Goal: Information Seeking & Learning: Learn about a topic

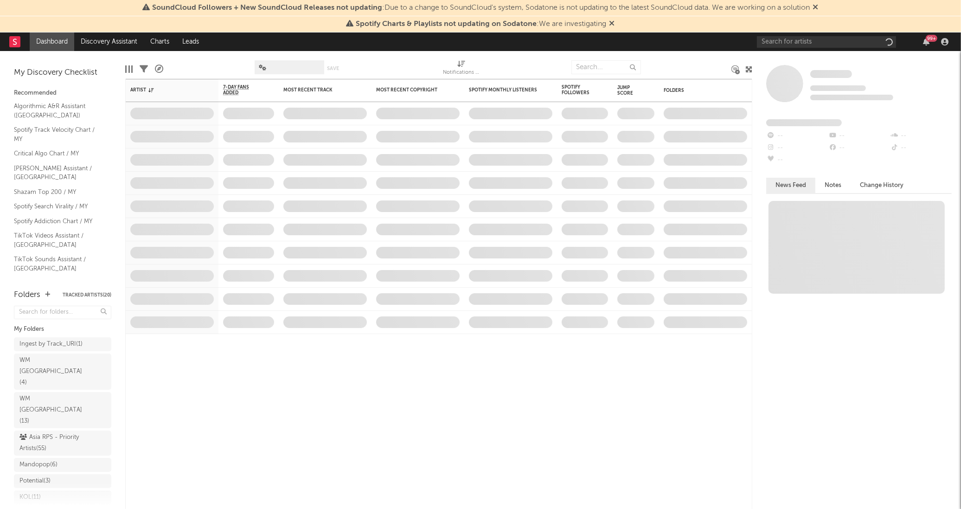
click at [818, 8] on icon at bounding box center [816, 6] width 6 height 7
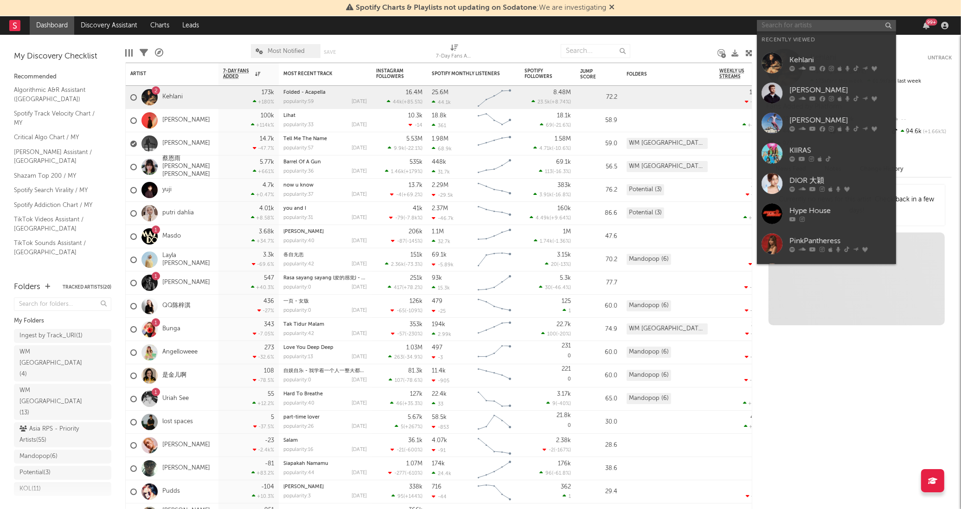
click at [813, 21] on input "text" at bounding box center [826, 26] width 139 height 12
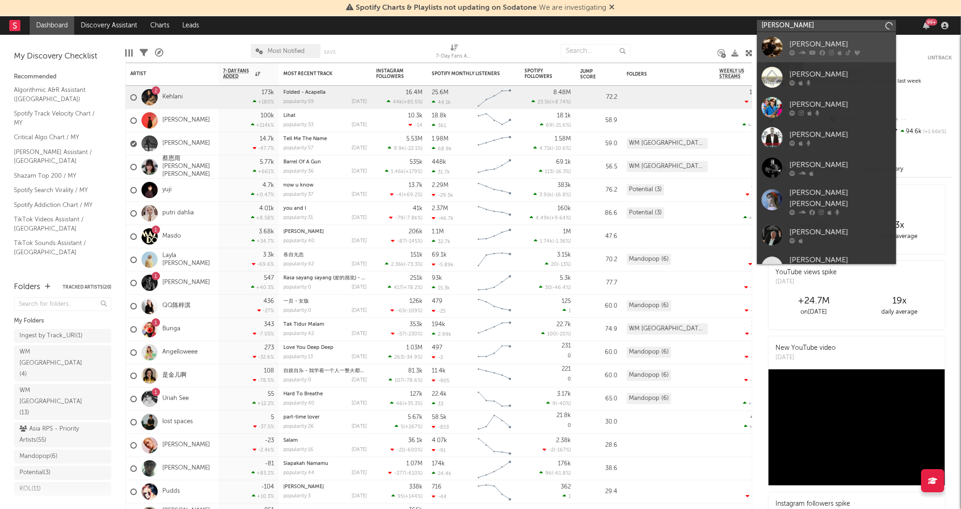
type input "[PERSON_NAME]"
click at [840, 40] on div "[PERSON_NAME]" at bounding box center [841, 44] width 102 height 11
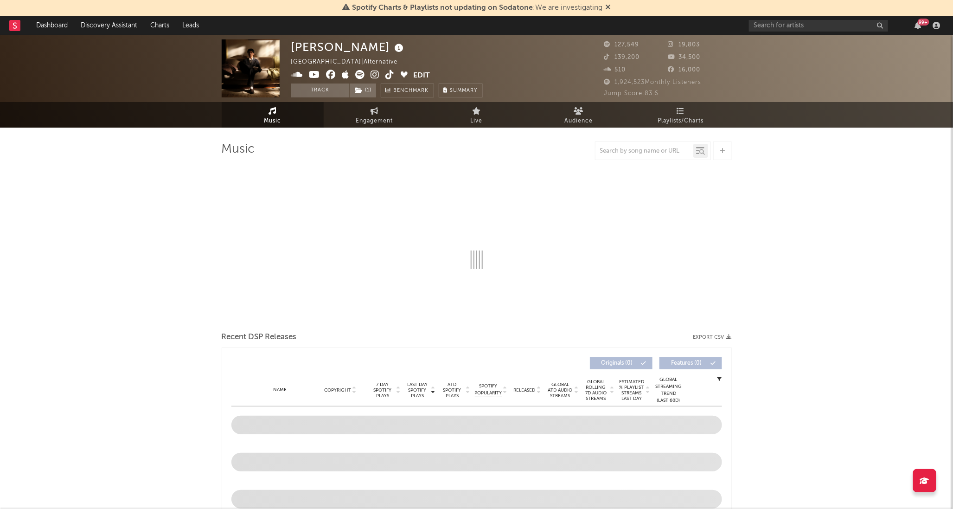
select select "6m"
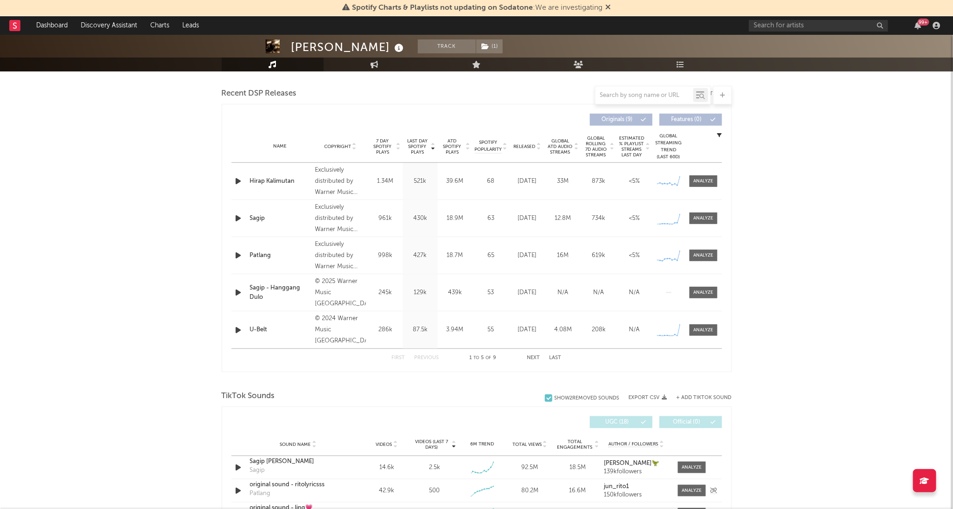
scroll to position [464, 0]
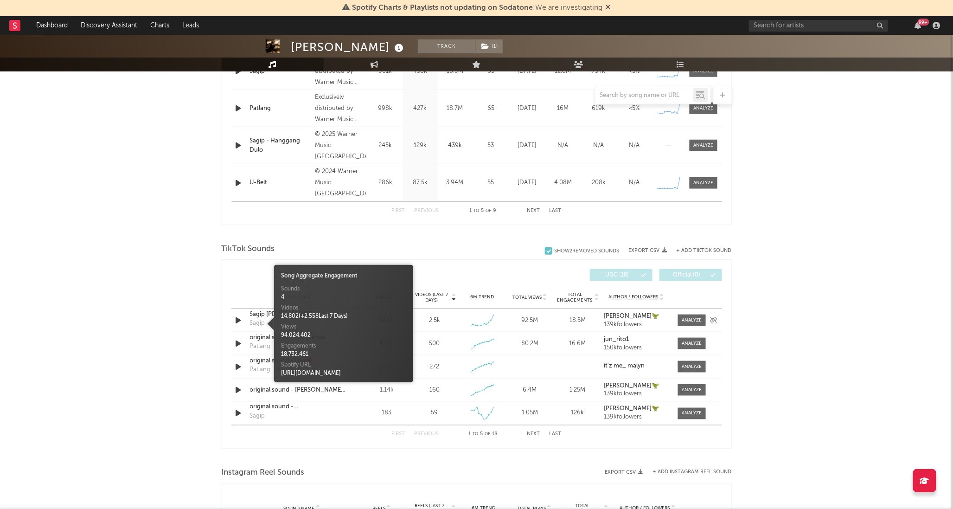
click at [252, 321] on div "Sagip" at bounding box center [257, 323] width 15 height 9
click at [242, 318] on icon "button" at bounding box center [239, 321] width 10 height 12
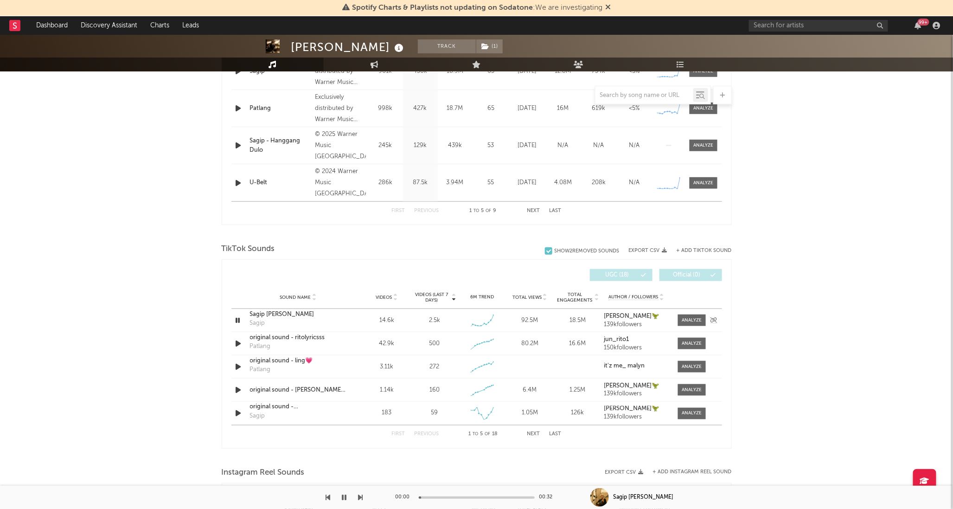
click at [251, 317] on div "Sagip [PERSON_NAME]" at bounding box center [298, 314] width 97 height 9
click at [237, 321] on icon "button" at bounding box center [238, 321] width 9 height 12
click at [693, 323] on div at bounding box center [692, 320] width 20 height 7
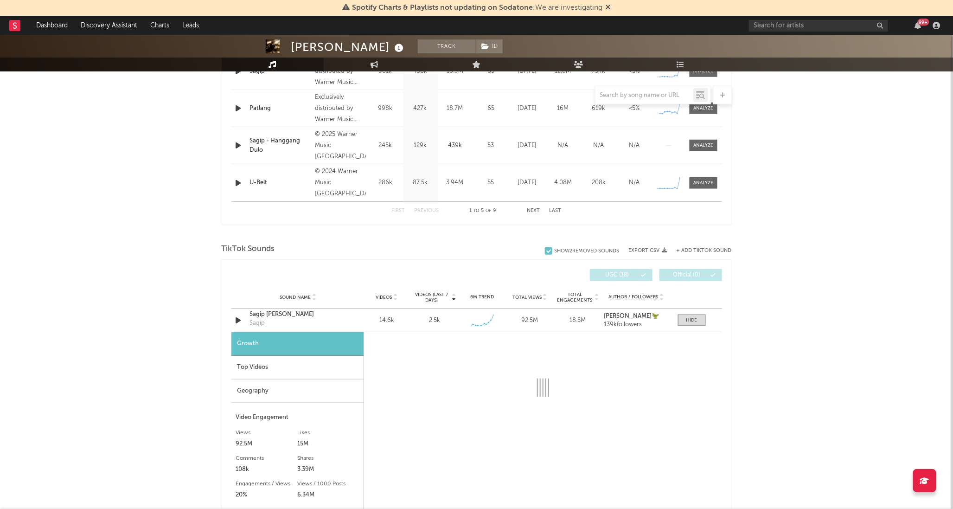
click at [896, 290] on div "[PERSON_NAME] Track ( 1 ) [GEOGRAPHIC_DATA] | Alternative Edit Track ( 1 ) Benc…" at bounding box center [476, 399] width 953 height 1657
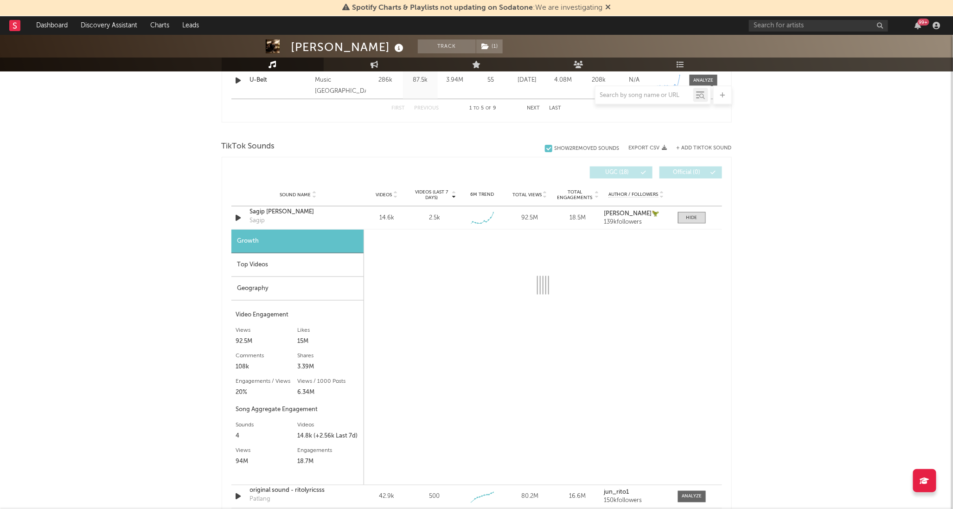
scroll to position [567, 0]
select select "6m"
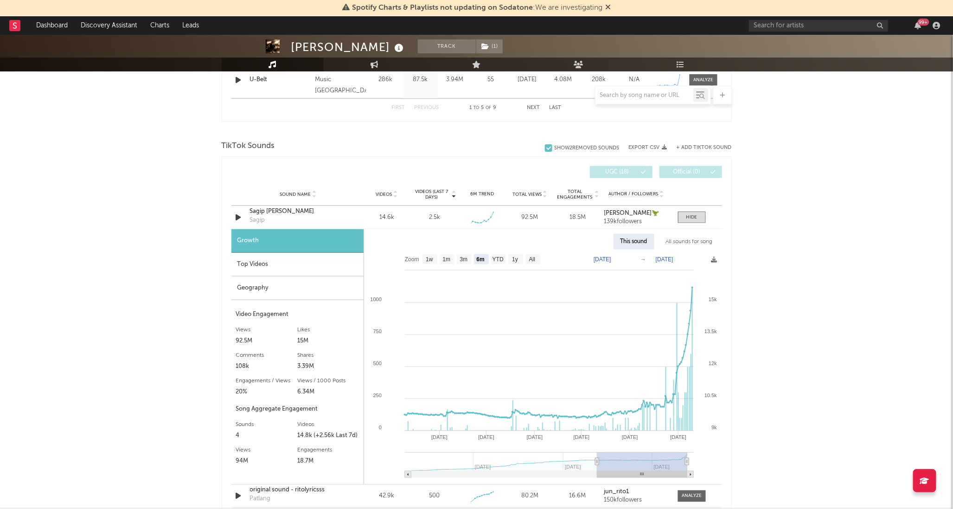
click at [288, 266] on div "Top Videos" at bounding box center [298, 265] width 132 height 24
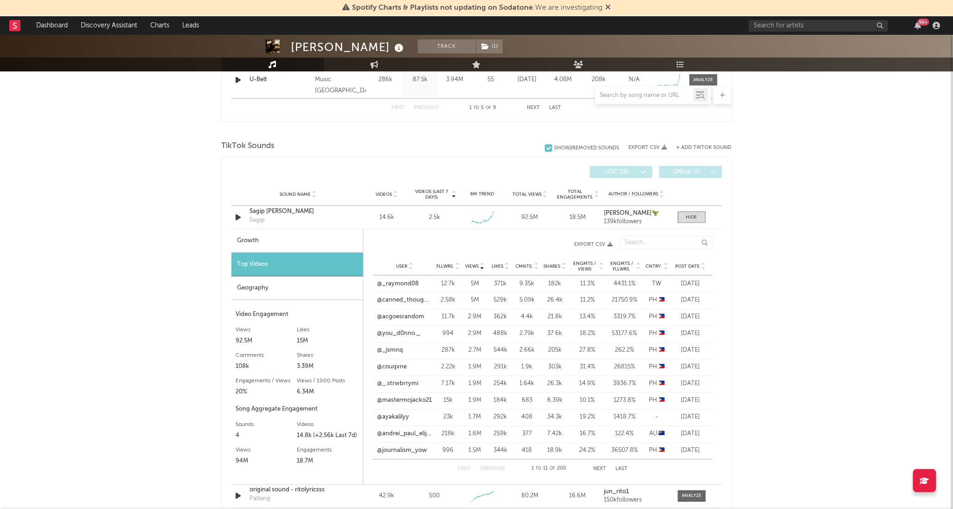
click at [702, 268] on icon at bounding box center [704, 268] width 5 height 4
click at [483, 269] on icon at bounding box center [482, 268] width 5 height 4
click at [703, 270] on div "User Fllwrs. Views Likes Cmnts. Shares Engmts / Views Engmts / Fllwrs. Cntry. P…" at bounding box center [543, 266] width 340 height 19
click at [703, 268] on icon at bounding box center [704, 268] width 5 height 4
click at [406, 283] on link "@euphoria32868" at bounding box center [402, 283] width 48 height 9
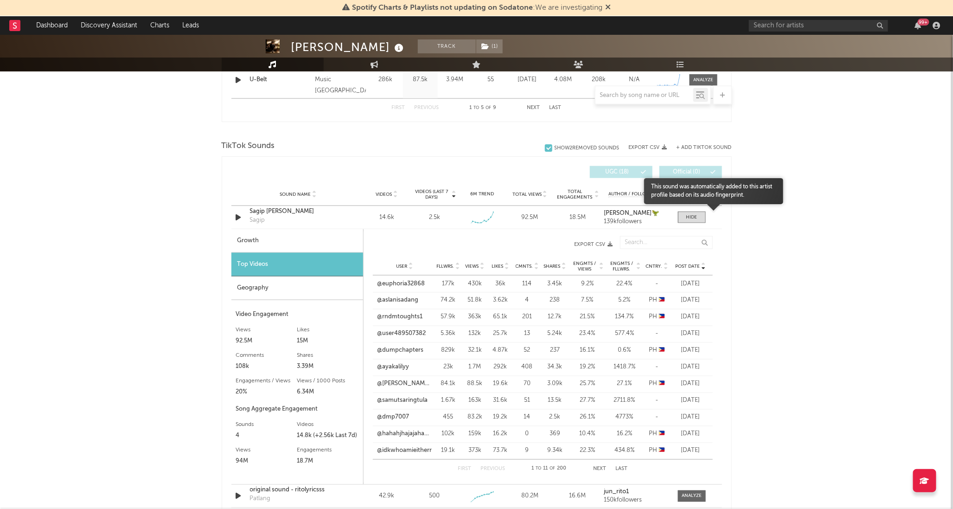
click at [696, 215] on body "Spotify Charts & Playlists not updating on Sodatone : We are investigating Dash…" at bounding box center [476, 296] width 953 height 1657
click at [690, 219] on div at bounding box center [692, 217] width 11 height 7
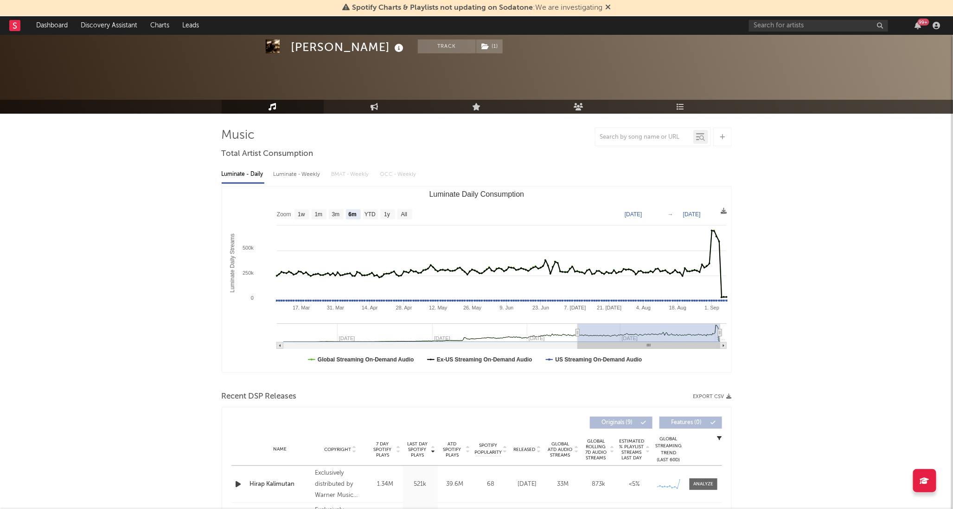
scroll to position [0, 0]
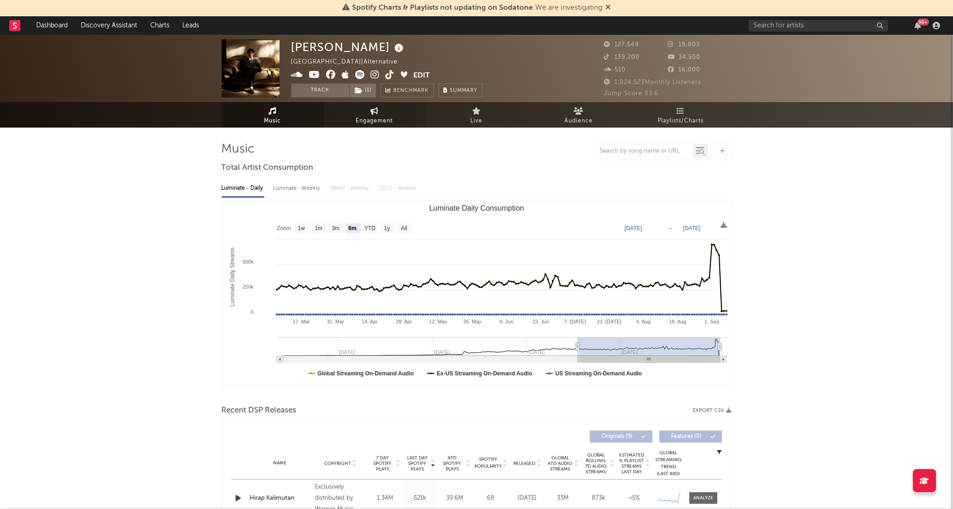
click at [376, 121] on span "Engagement" at bounding box center [374, 121] width 37 height 11
select select "1w"
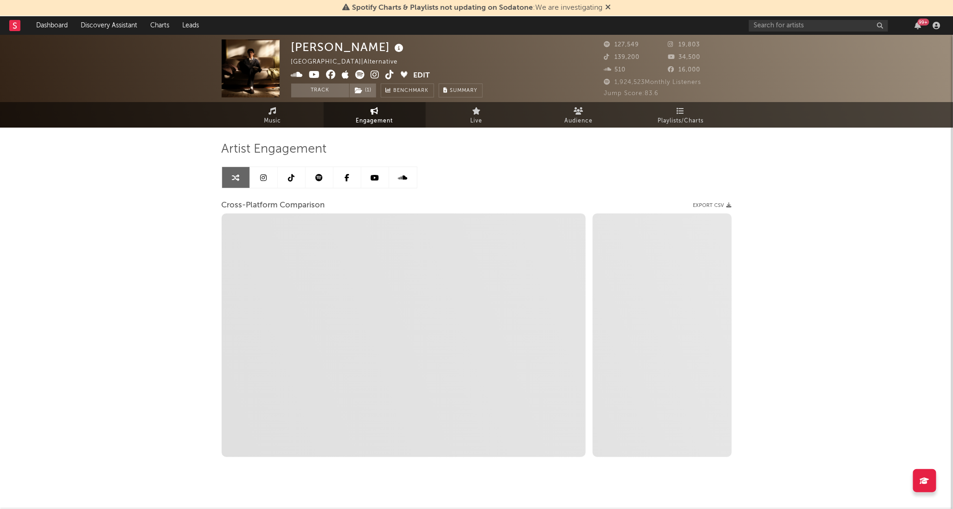
click at [824, 191] on div "[PERSON_NAME] Philippines | Alternative Edit Track ( 1 ) Benchmark Summary 127,…" at bounding box center [476, 278] width 953 height 487
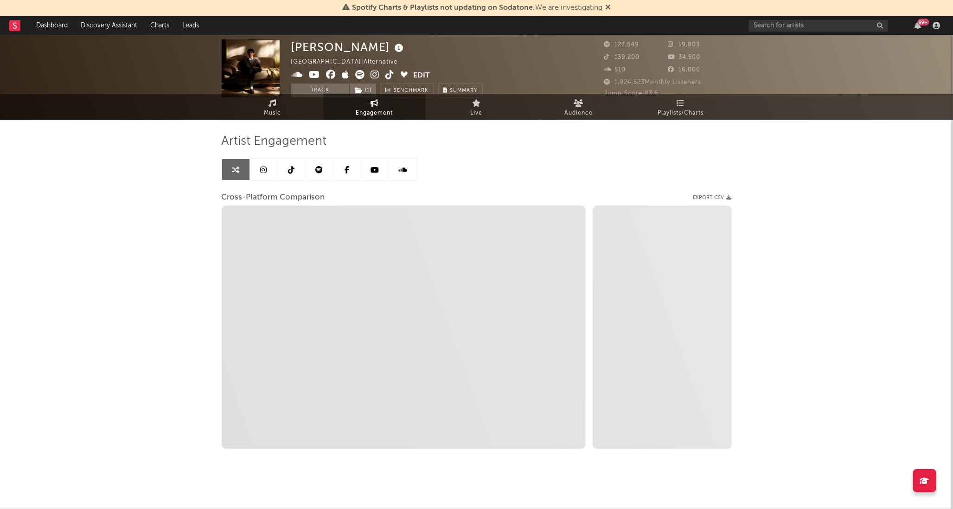
scroll to position [13, 0]
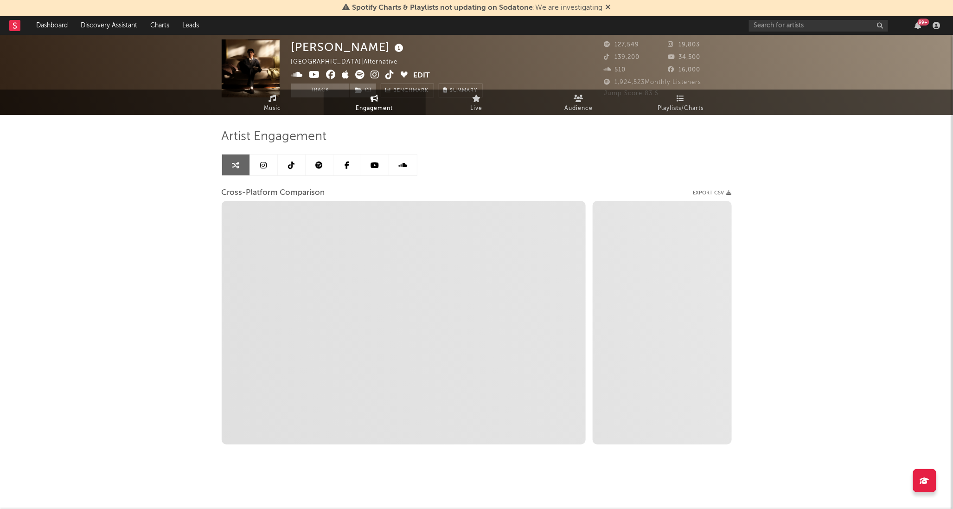
select select "1m"
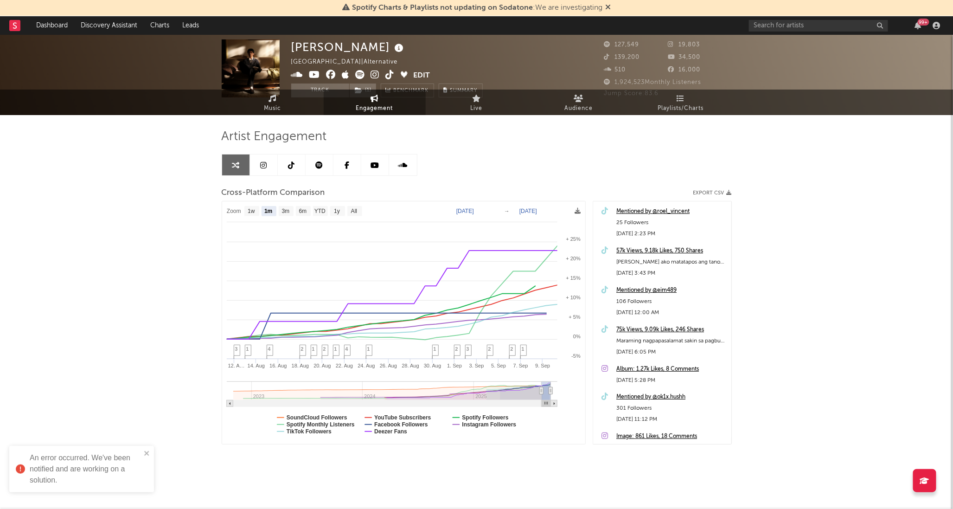
click at [860, 232] on div "[PERSON_NAME] Philippines | Alternative Edit Track ( 1 ) Benchmark Summary 127,…" at bounding box center [476, 265] width 953 height 487
click at [850, 285] on div "[PERSON_NAME] Philippines | Alternative Edit Track ( 1 ) Benchmark Summary 127,…" at bounding box center [476, 265] width 953 height 487
click at [819, 296] on div "[PERSON_NAME] Philippines | Alternative Edit Track ( 1 ) Benchmark Summary 127,…" at bounding box center [476, 265] width 953 height 487
click at [290, 166] on icon at bounding box center [291, 164] width 6 height 7
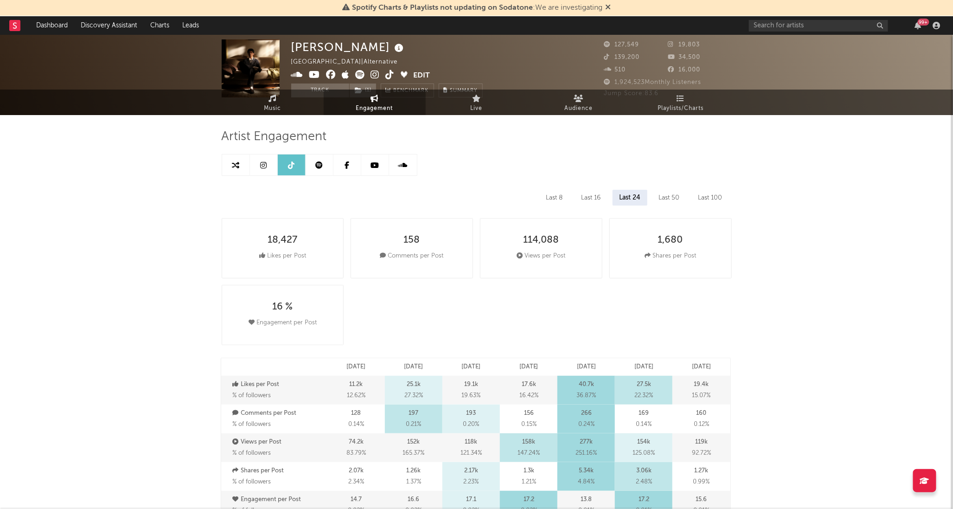
select select "6m"
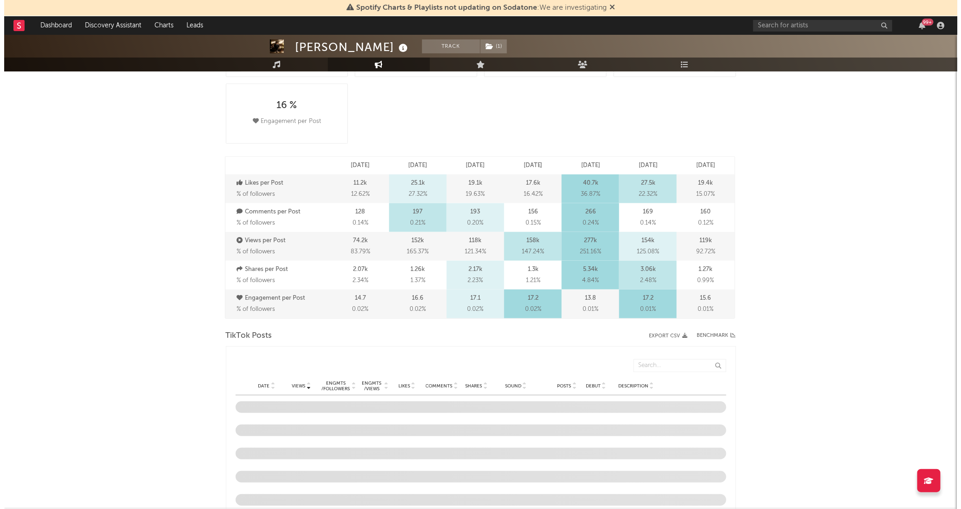
scroll to position [374, 0]
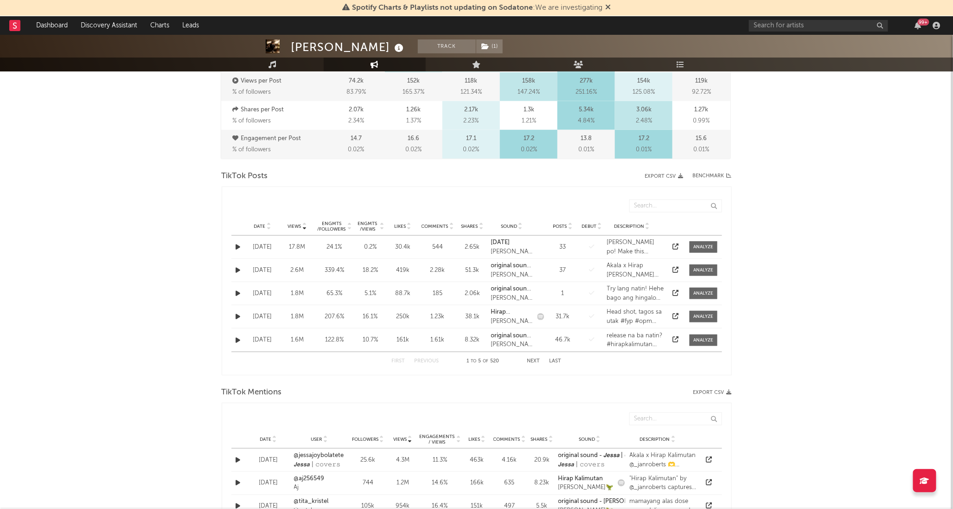
click at [270, 229] on icon at bounding box center [269, 228] width 5 height 4
click at [304, 228] on icon at bounding box center [305, 228] width 5 height 4
click at [707, 270] on div at bounding box center [704, 270] width 20 height 7
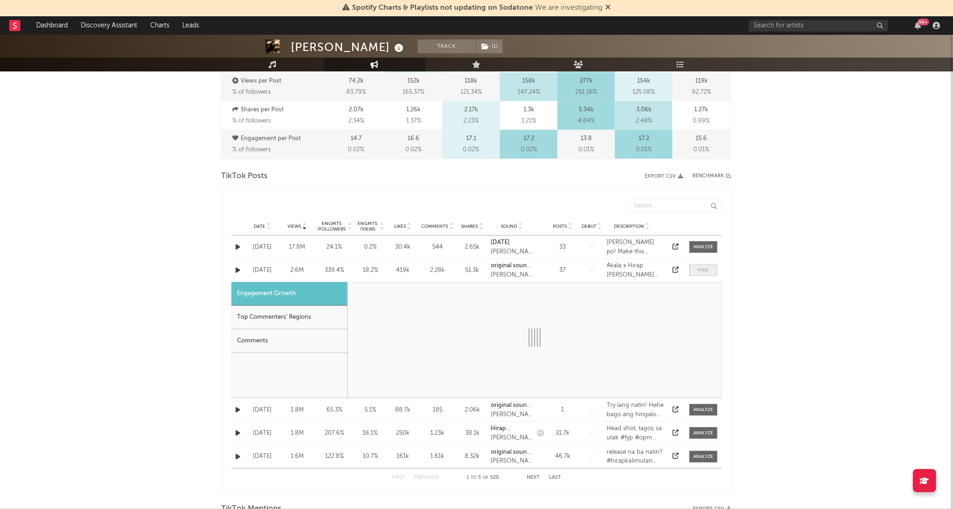
click at [707, 270] on div at bounding box center [703, 270] width 11 height 7
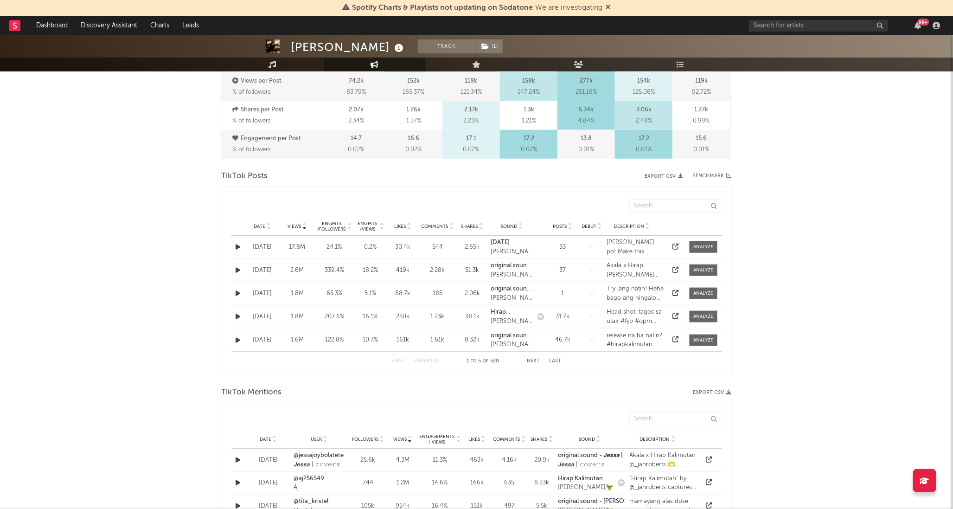
click at [380, 228] on icon at bounding box center [382, 228] width 5 height 4
click at [238, 318] on icon "button" at bounding box center [238, 317] width 5 height 6
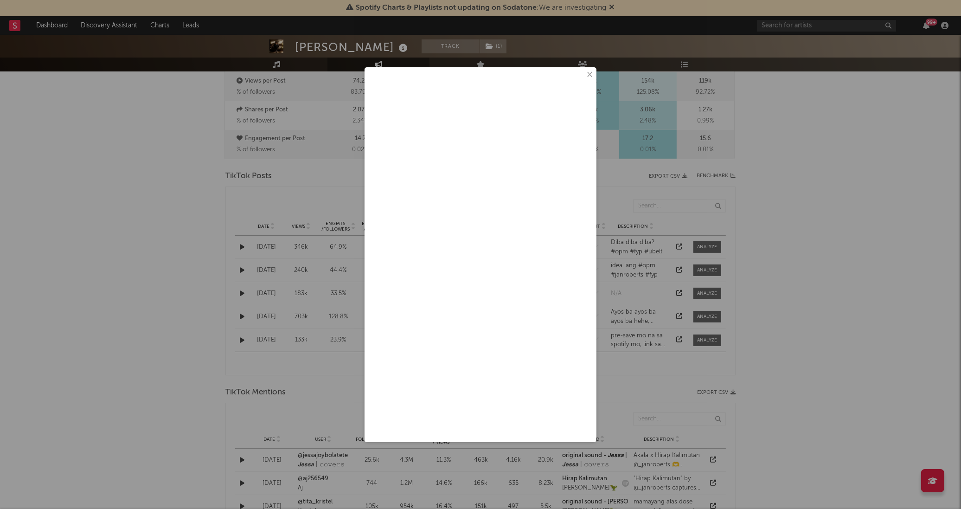
click at [588, 74] on button "×" at bounding box center [589, 75] width 10 height 10
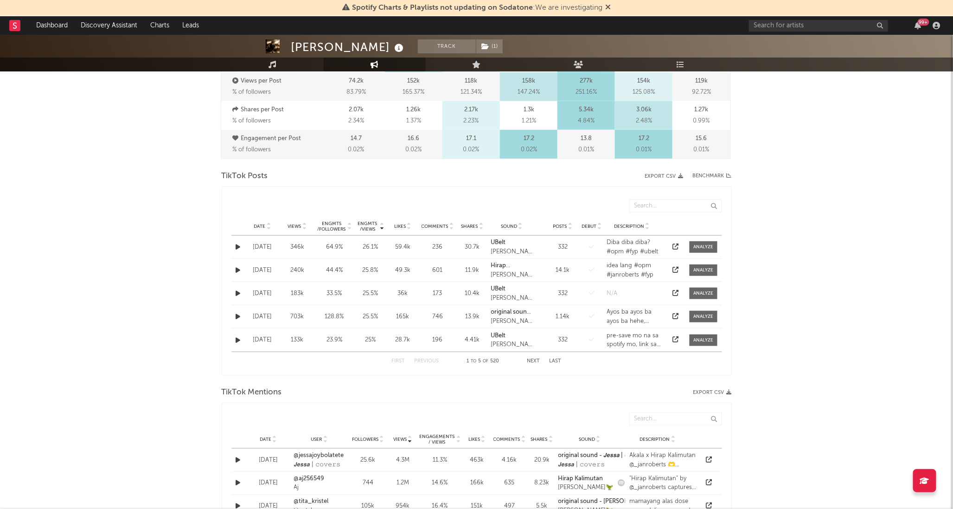
click at [238, 315] on icon "button" at bounding box center [238, 317] width 5 height 6
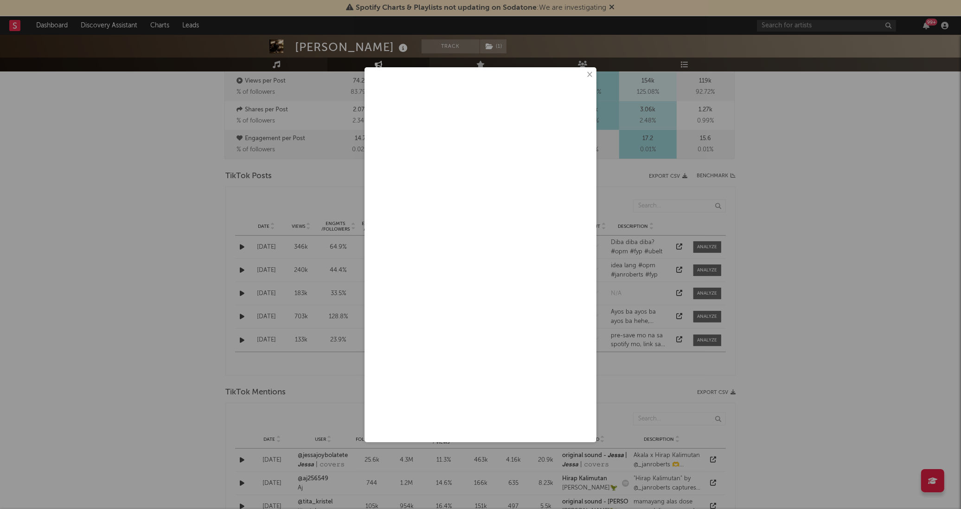
click at [591, 74] on button "×" at bounding box center [589, 75] width 10 height 10
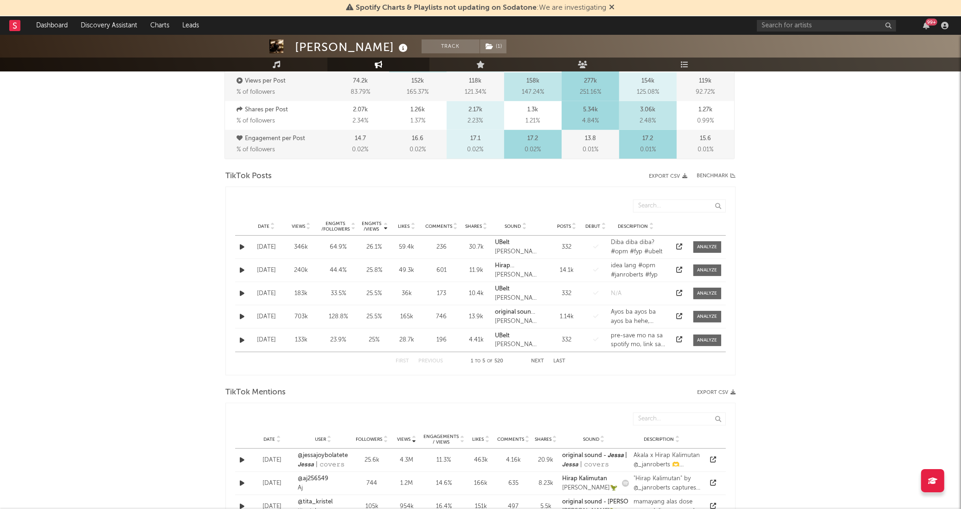
click at [590, 77] on p "277k" at bounding box center [590, 81] width 13 height 11
click at [588, 71] on div "266 0.24 %" at bounding box center [591, 58] width 58 height 29
click at [588, 76] on p "277k" at bounding box center [590, 81] width 13 height 11
click at [591, 71] on div "266 0.24 %" at bounding box center [591, 58] width 58 height 29
click at [447, 106] on div "2.17k 2.23 %" at bounding box center [476, 115] width 58 height 29
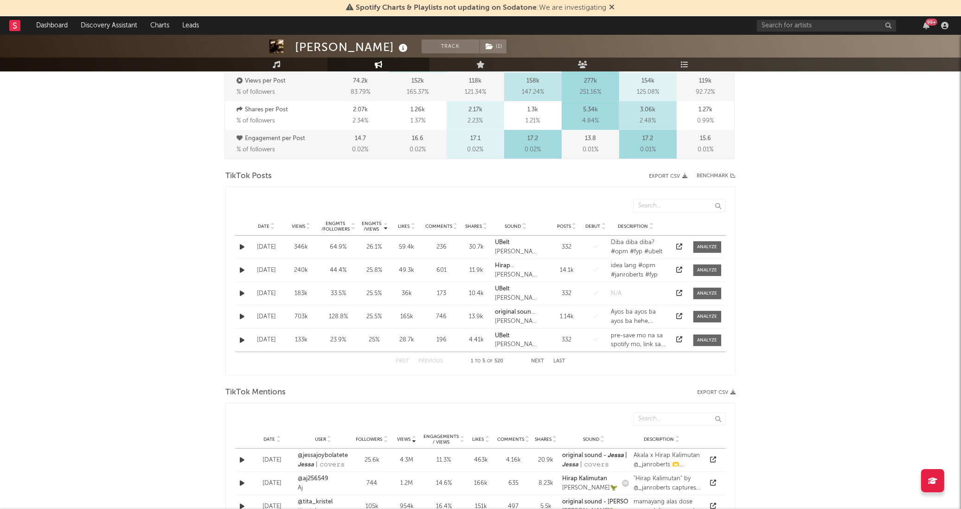
click at [594, 76] on div "277k 251.16 %" at bounding box center [591, 86] width 58 height 29
click at [587, 73] on div "277k 251.16 %" at bounding box center [591, 86] width 58 height 29
click at [845, 343] on div "[PERSON_NAME] Track ( 1 ) [GEOGRAPHIC_DATA] | Alternative Edit Track ( 1 ) Benc…" at bounding box center [480, 372] width 961 height 1423
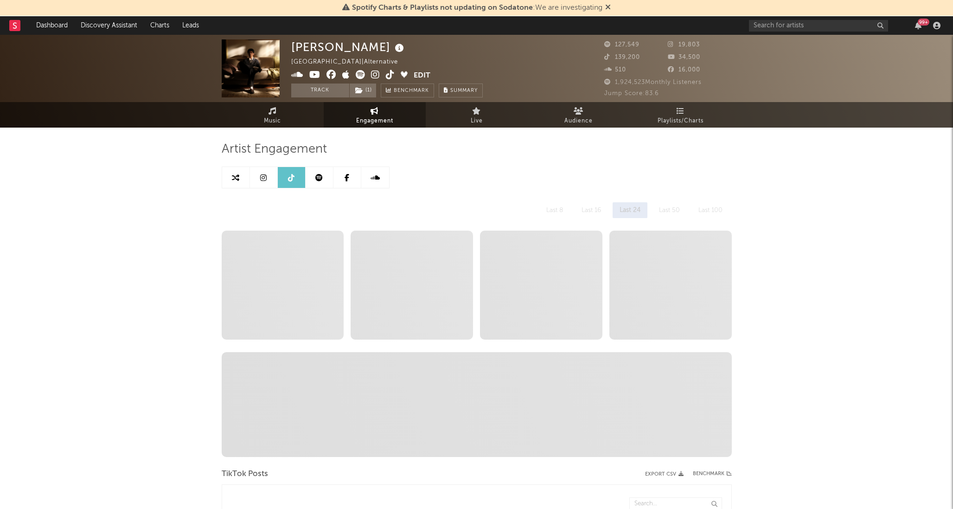
select select "6m"
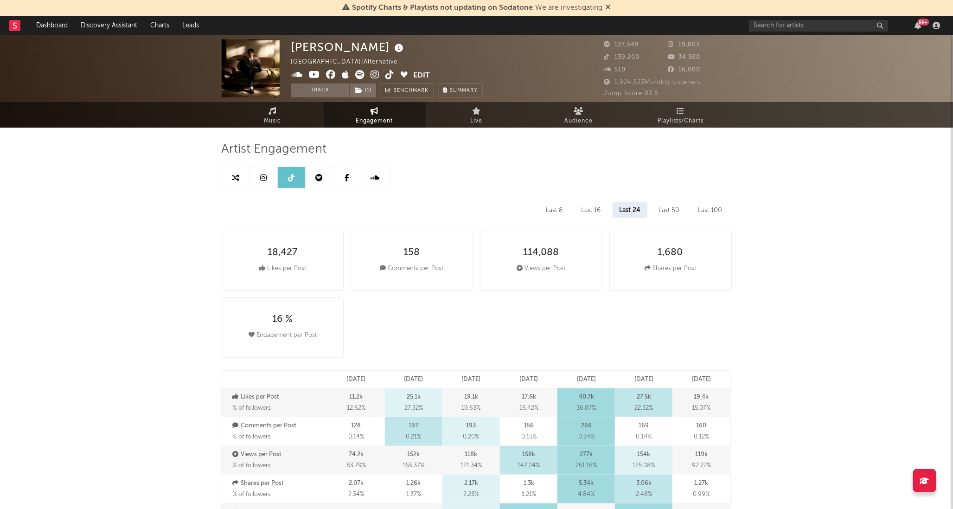
click at [646, 84] on span "1,924,523 Monthly Listeners" at bounding box center [653, 82] width 97 height 6
click at [271, 119] on span "Music" at bounding box center [272, 121] width 17 height 11
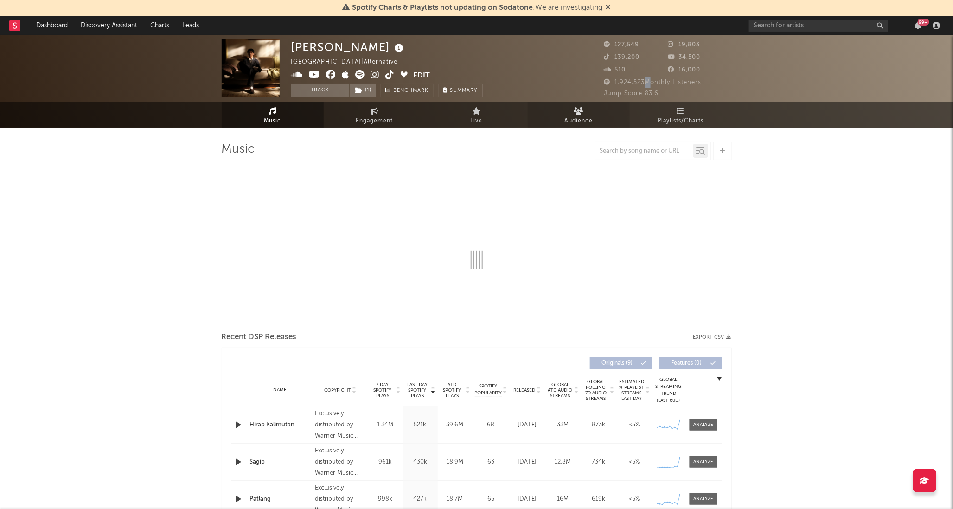
select select "6m"
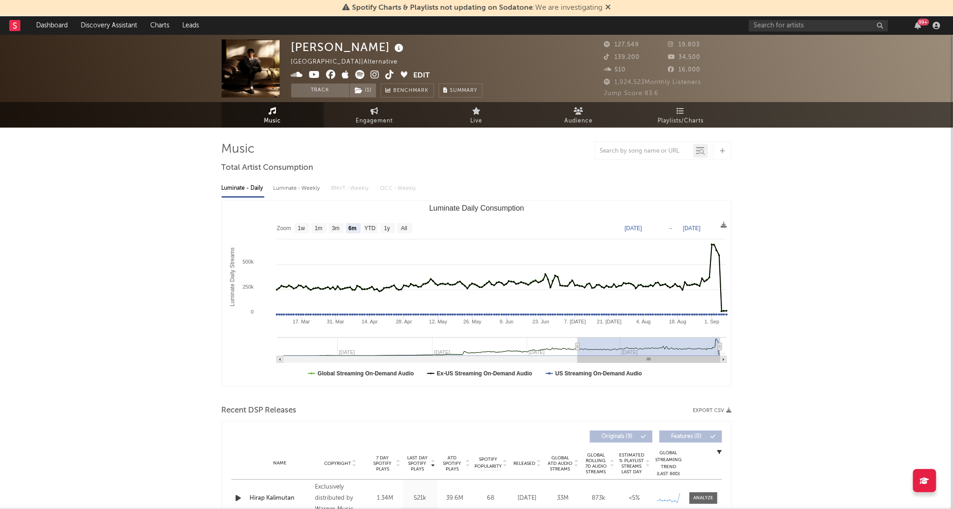
click at [377, 119] on span "Engagement" at bounding box center [374, 121] width 37 height 11
select select "1w"
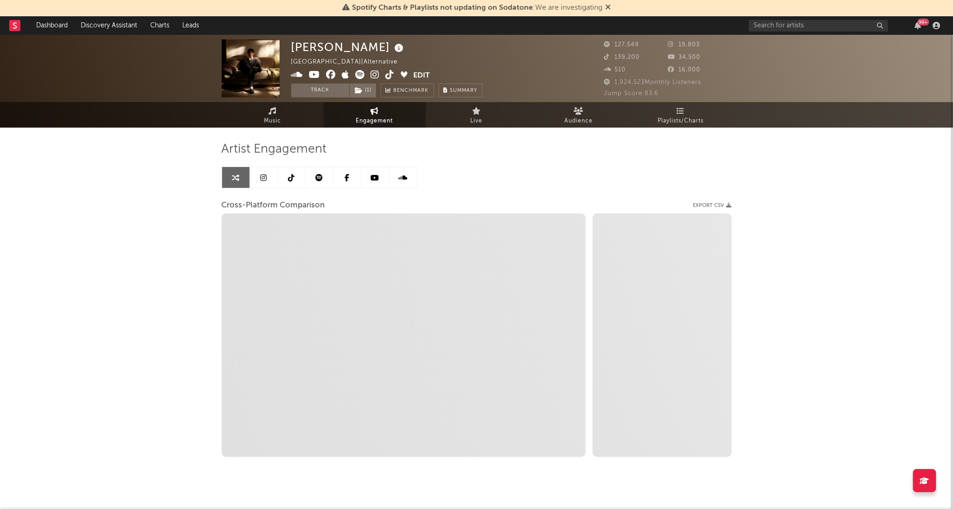
select select "1m"
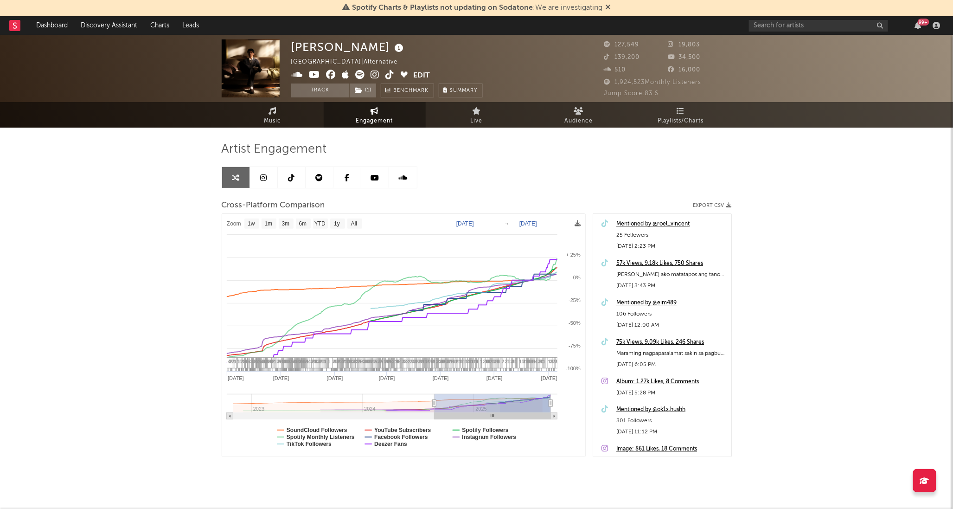
drag, startPoint x: 541, startPoint y: 404, endPoint x: 548, endPoint y: 323, distance: 81.1
click at [434, 419] on g at bounding box center [392, 407] width 331 height 26
type input "2024-08-22"
select select "1w"
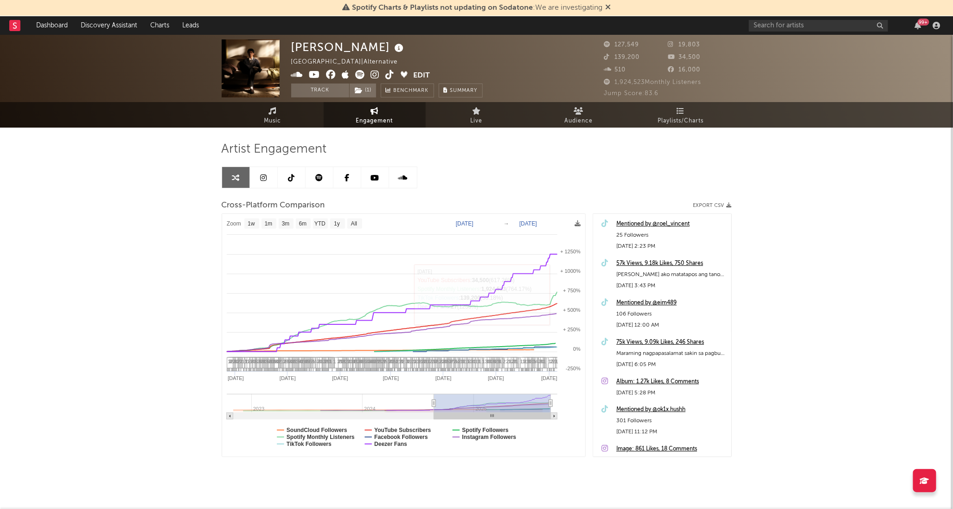
click at [841, 265] on div "Jan Roberts Philippines | Alternative Edit Track ( 1 ) Benchmark Summary 127,54…" at bounding box center [476, 278] width 953 height 487
click at [650, 82] on span "1,924,523 Monthly Listeners" at bounding box center [653, 82] width 97 height 6
click at [799, 183] on div "Jan Roberts Philippines | Alternative Edit Track ( 1 ) Benchmark Summary 127,54…" at bounding box center [476, 278] width 953 height 487
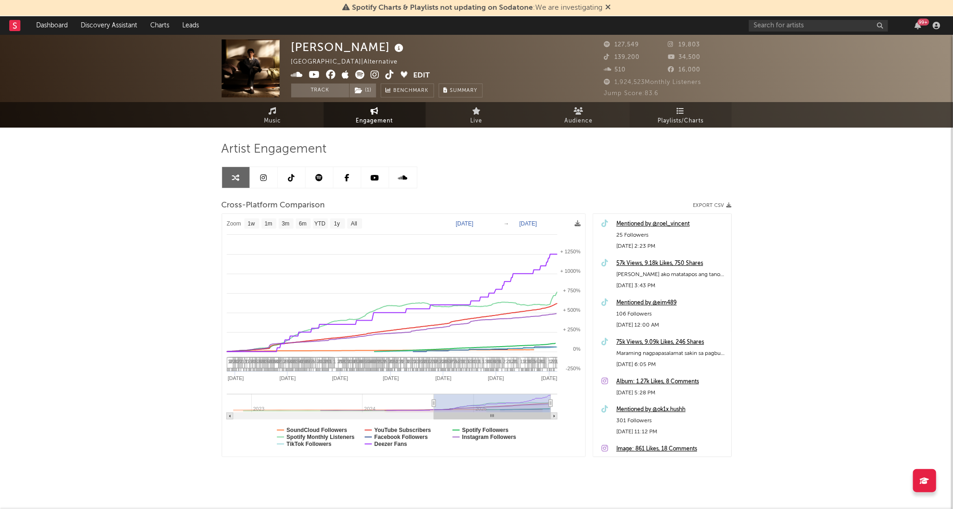
click at [679, 119] on span "Playlists/Charts" at bounding box center [681, 121] width 46 height 11
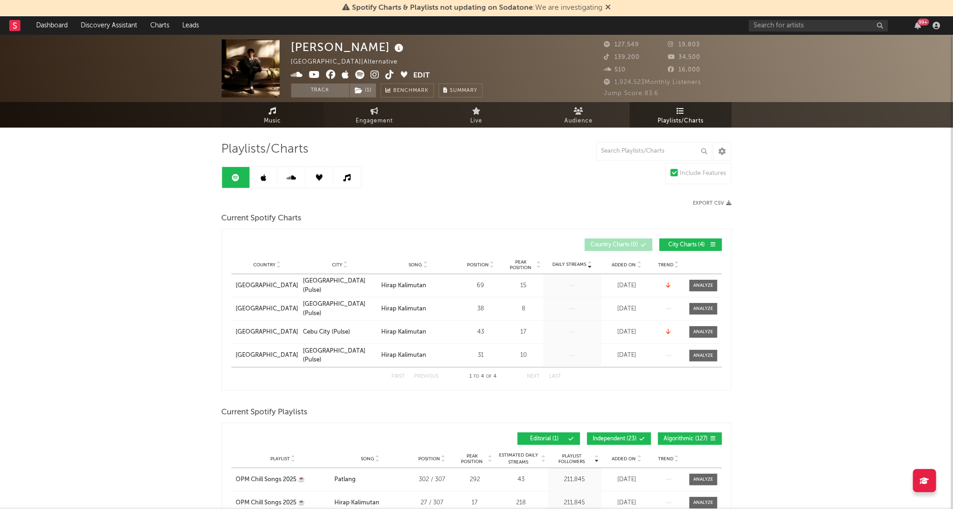
click at [267, 113] on link "Music" at bounding box center [273, 115] width 102 height 26
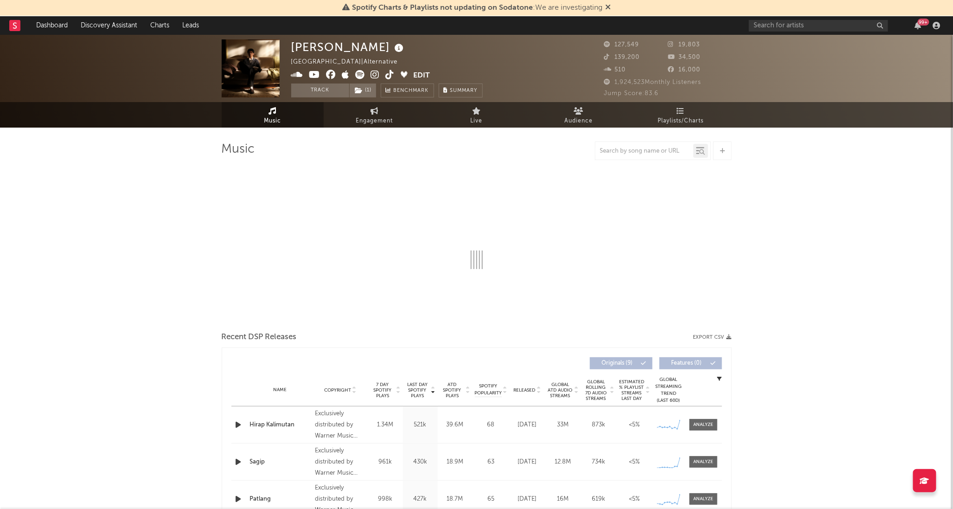
select select "6m"
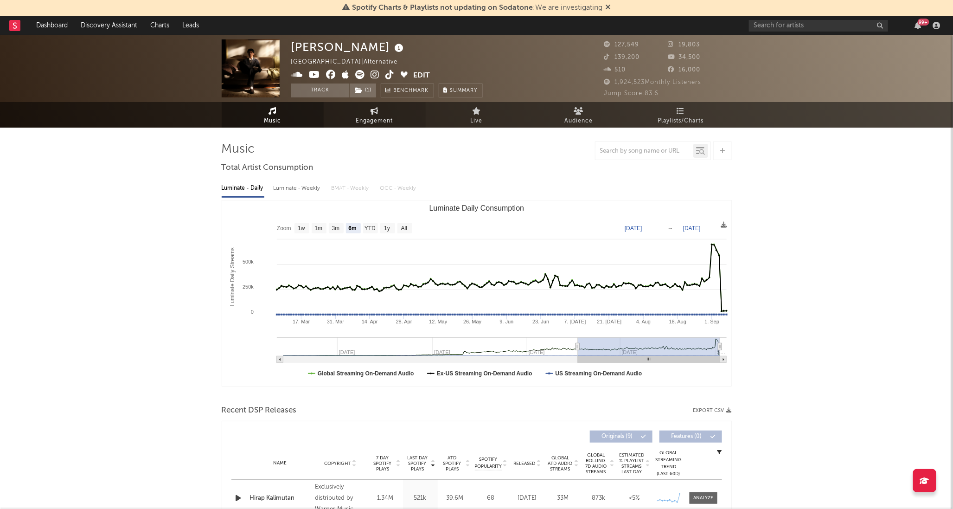
click at [393, 112] on link "Engagement" at bounding box center [375, 115] width 102 height 26
select select "1w"
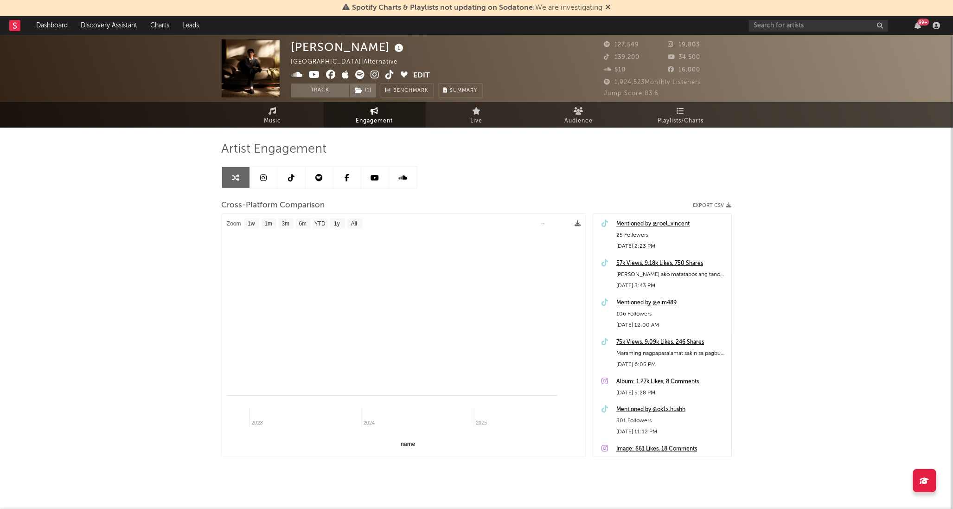
select select "1m"
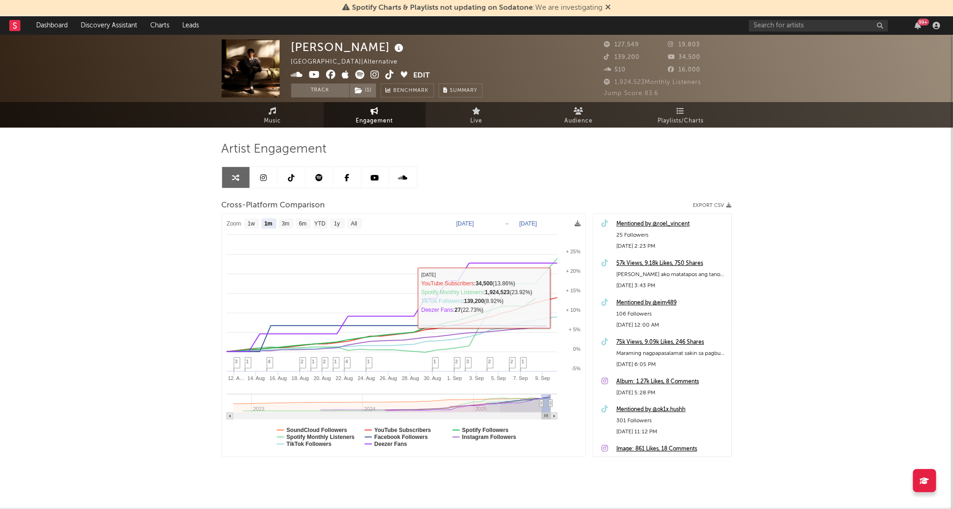
click at [797, 292] on div "[PERSON_NAME] Philippines | Alternative Edit Track ( 1 ) Benchmark Summary 127,…" at bounding box center [476, 278] width 953 height 487
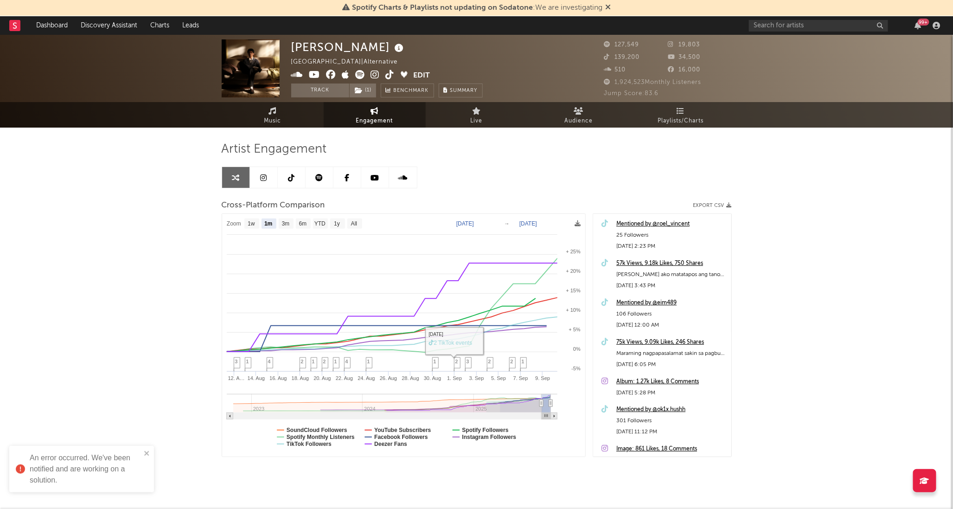
click at [841, 311] on div "Jan Roberts Philippines | Alternative Edit Track ( 1 ) Benchmark Summary 127,54…" at bounding box center [476, 278] width 953 height 487
click at [822, 269] on div "[PERSON_NAME] Philippines | Alternative Edit Track ( 1 ) Benchmark Summary 127,…" at bounding box center [476, 278] width 953 height 487
